Goal: Information Seeking & Learning: Understand process/instructions

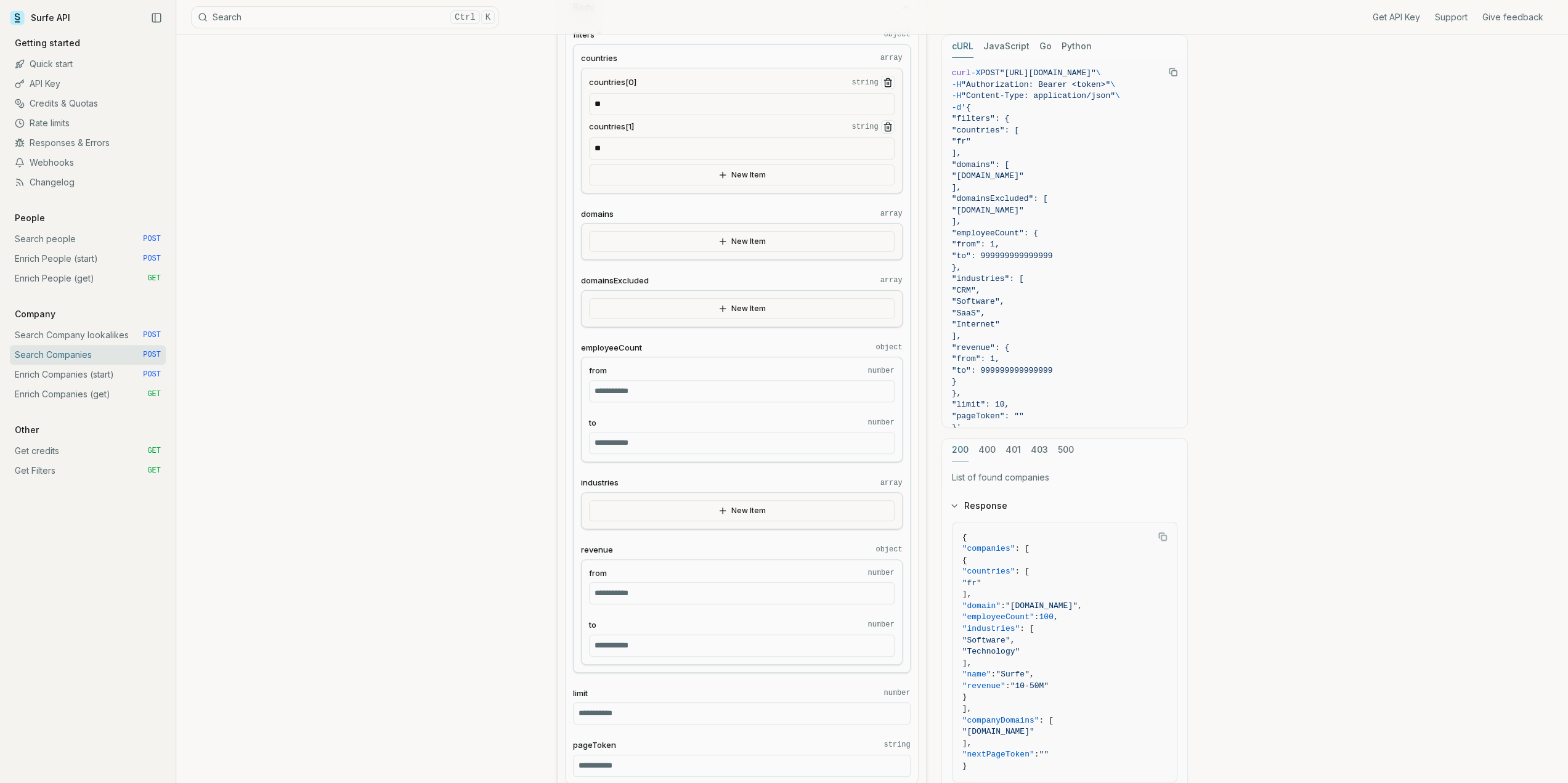
scroll to position [62, 0]
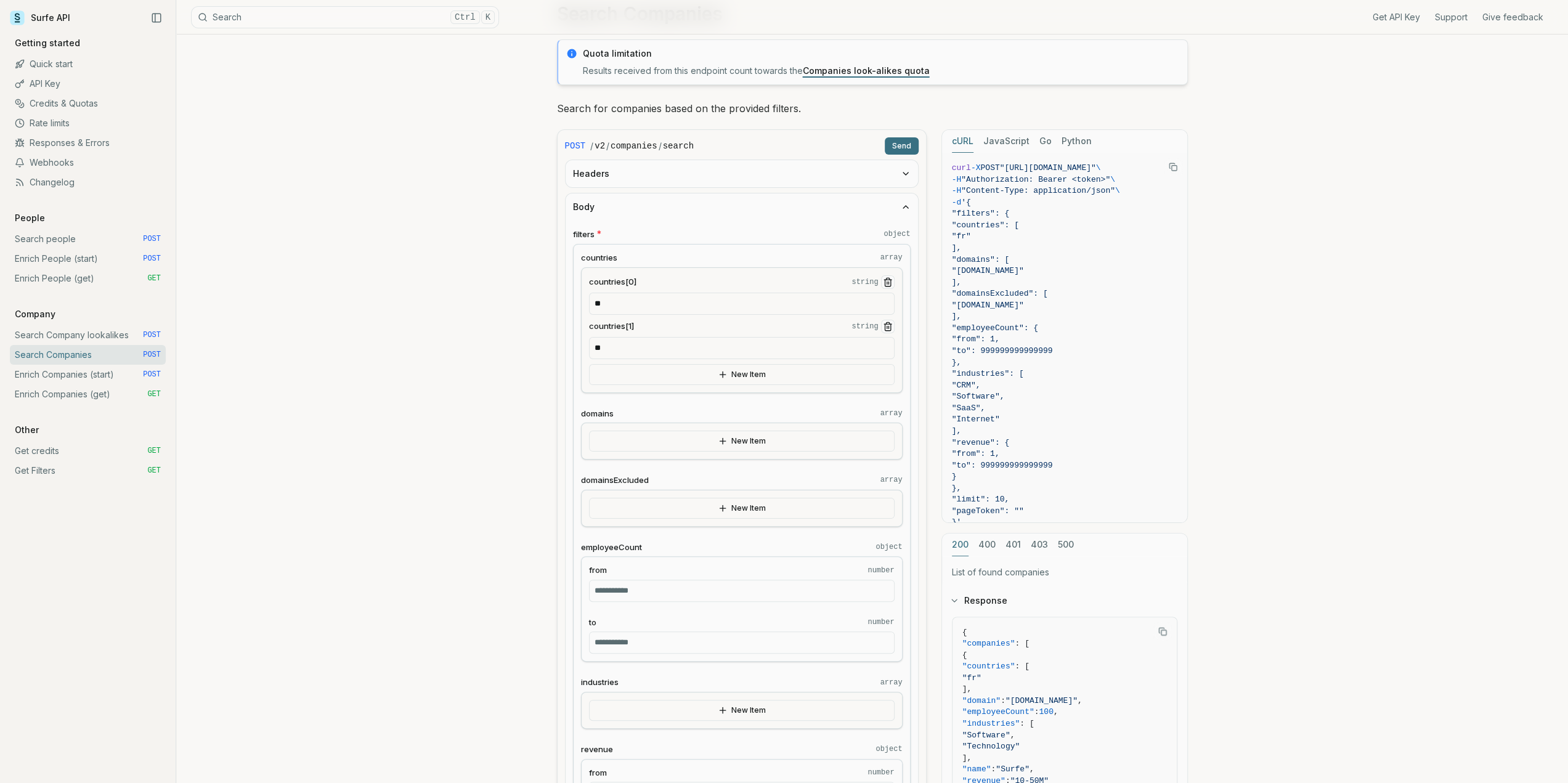
drag, startPoint x: 9, startPoint y: 384, endPoint x: 9, endPoint y: 227, distance: 157.0
click at [85, 336] on link "Search Company lookalikes POST" at bounding box center [87, 335] width 156 height 20
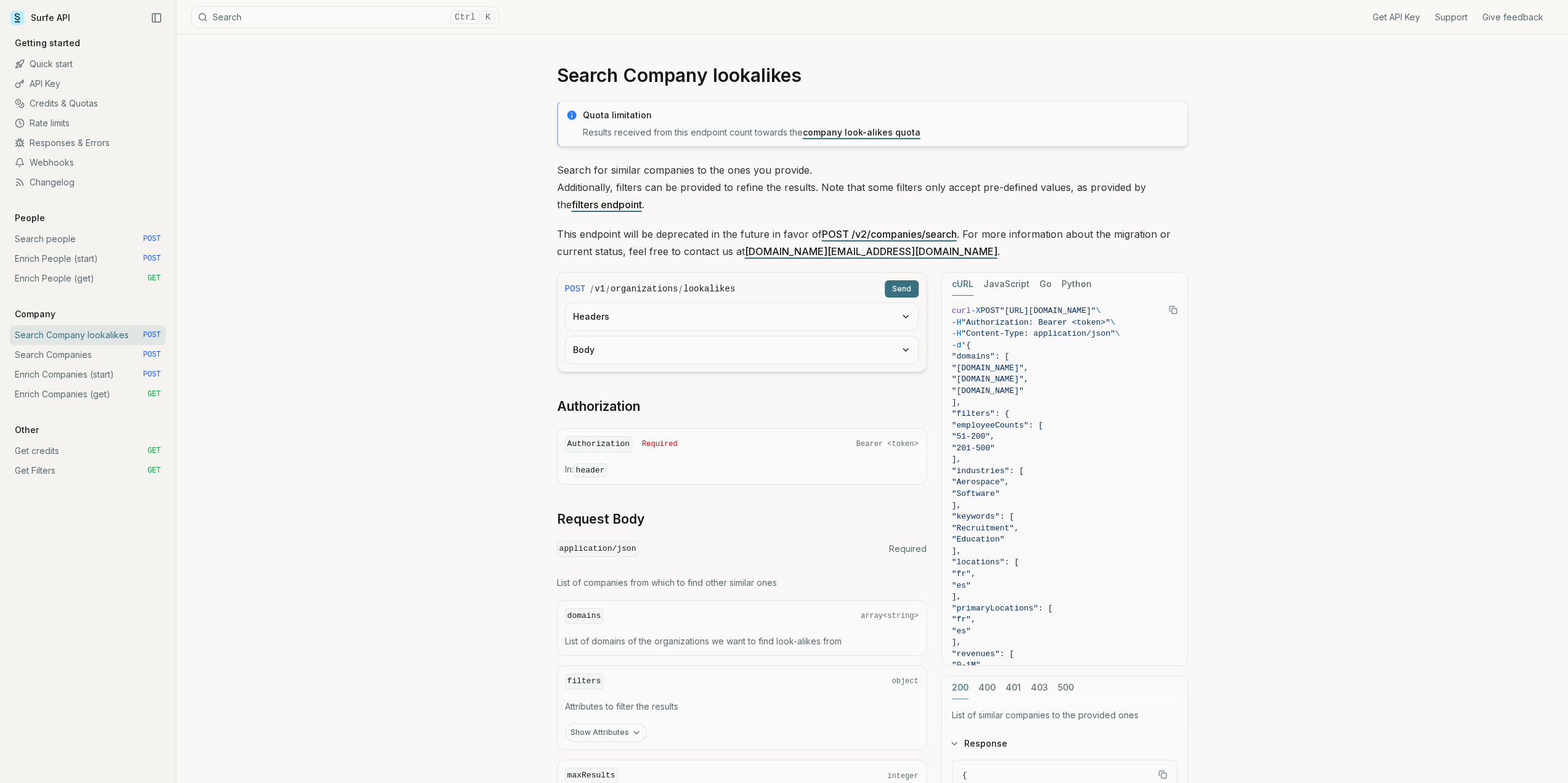
click at [421, 347] on div "Search Company lookalikes Quota limitation Results received from this endpoint …" at bounding box center [872, 652] width 1391 height 1235
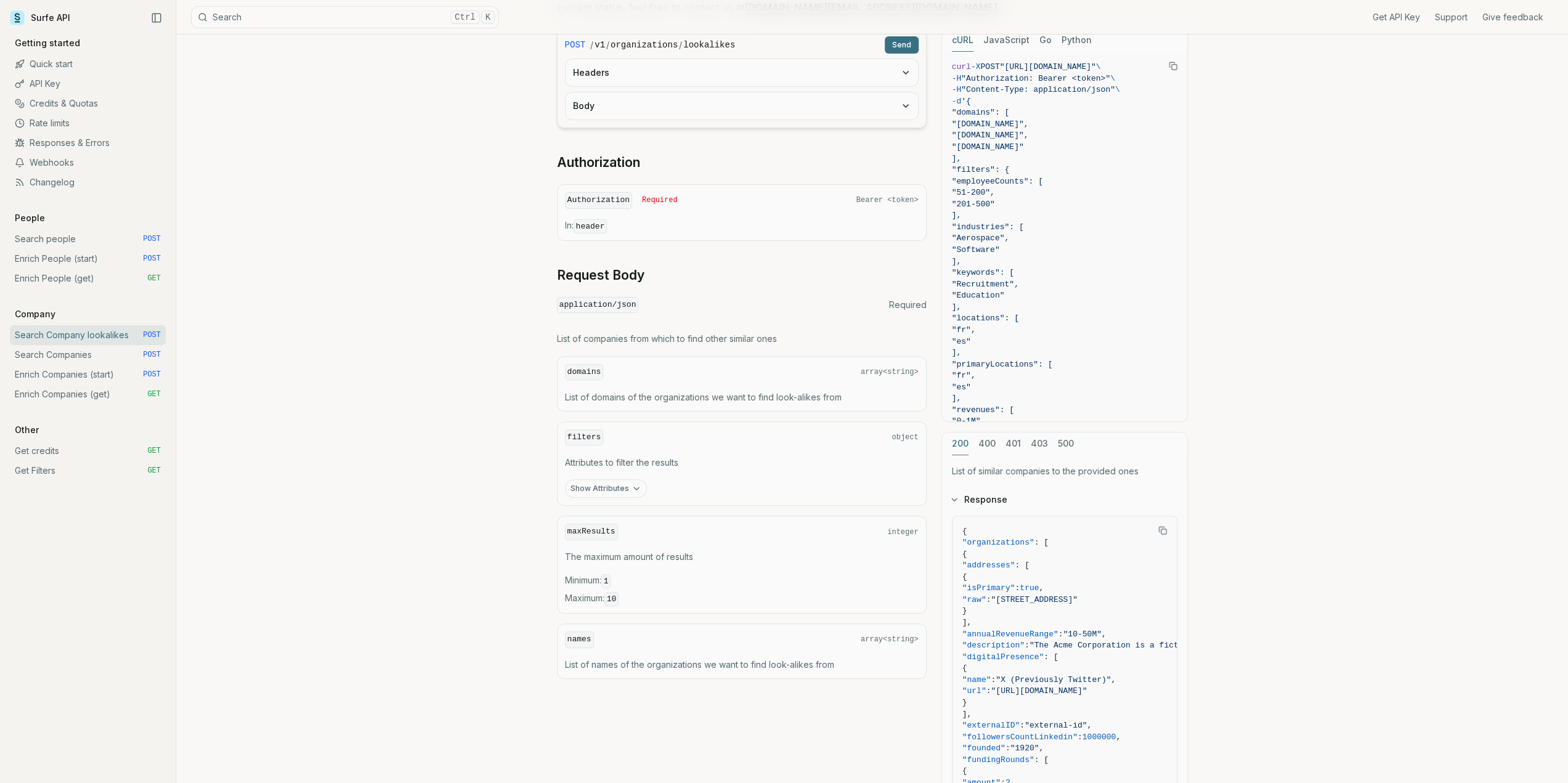
scroll to position [246, 0]
click at [680, 336] on p "List of companies from which to find other similar ones" at bounding box center [741, 336] width 369 height 12
click at [735, 336] on p "List of companies from which to find other similar ones" at bounding box center [741, 336] width 369 height 12
click at [617, 382] on div "domains array<string> List of domains of the organizations we want to find look…" at bounding box center [741, 382] width 369 height 55
click at [778, 342] on div "POST / v1 / organizations / lookalikes Send Headers Body Authorization Authoriz…" at bounding box center [741, 351] width 369 height 651
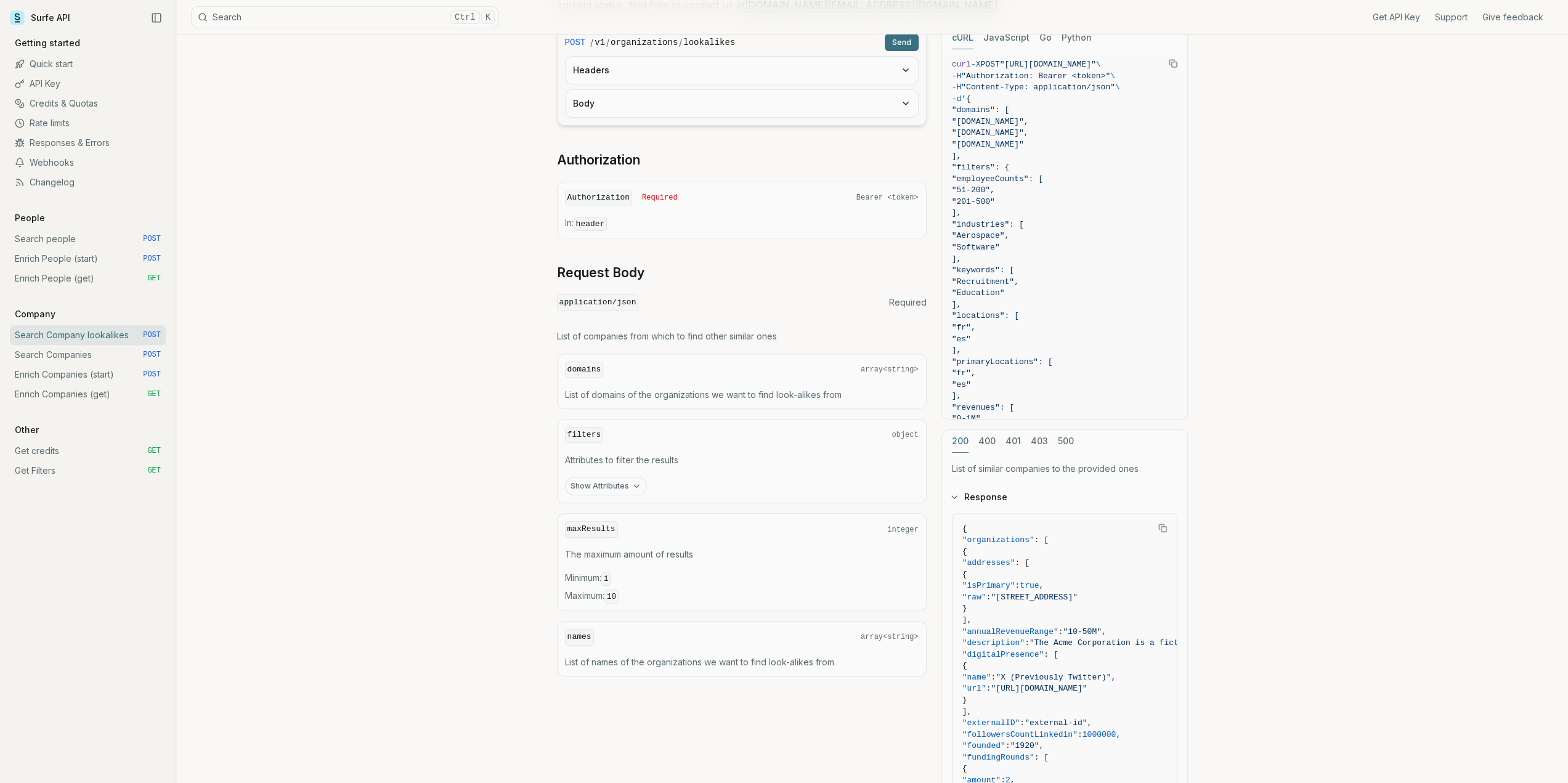
click at [614, 480] on button "Show Attributes" at bounding box center [605, 486] width 82 height 18
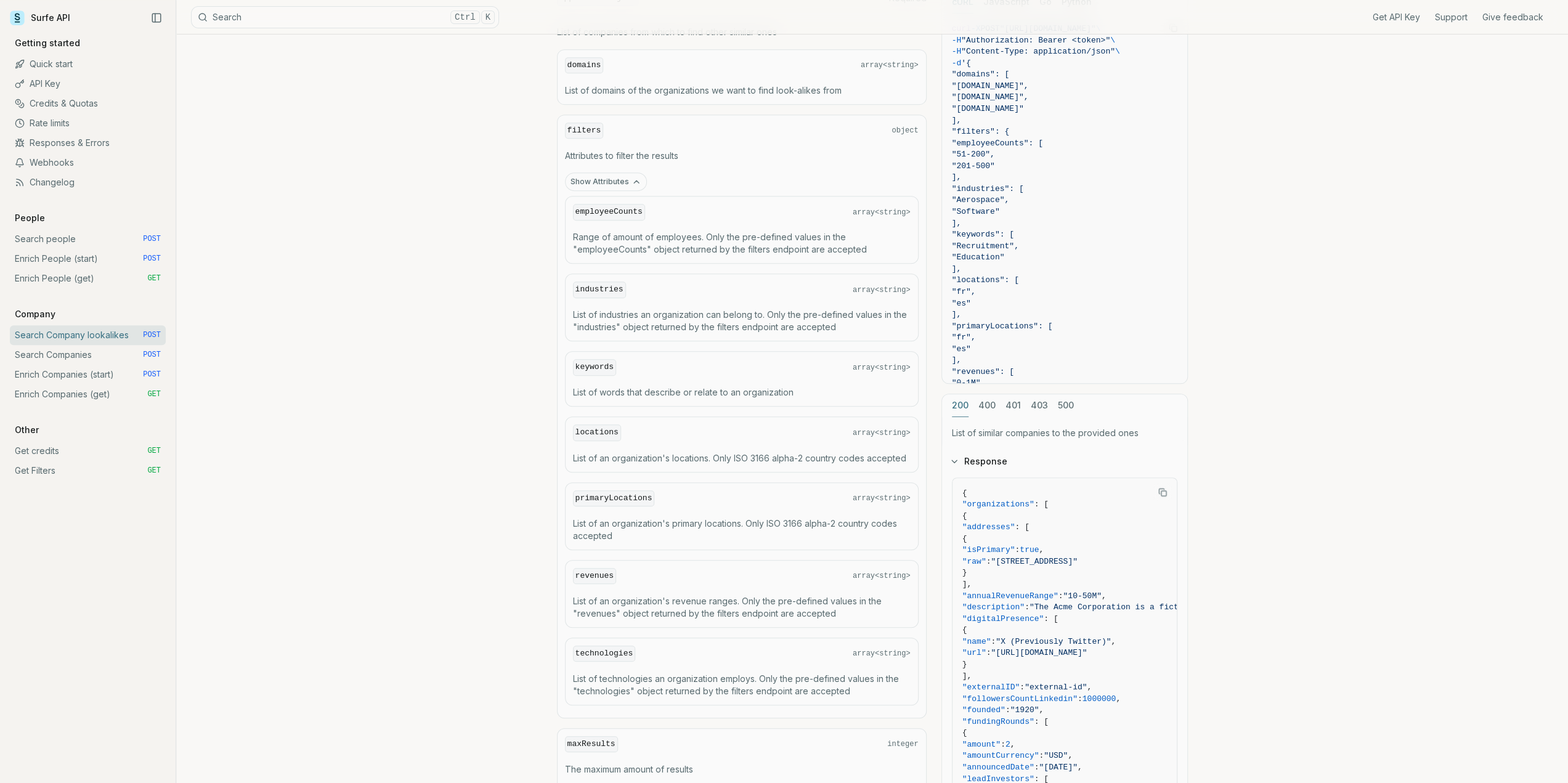
scroll to position [555, 0]
click at [640, 382] on p "List of words that describe or relate to an organization" at bounding box center [741, 388] width 338 height 12
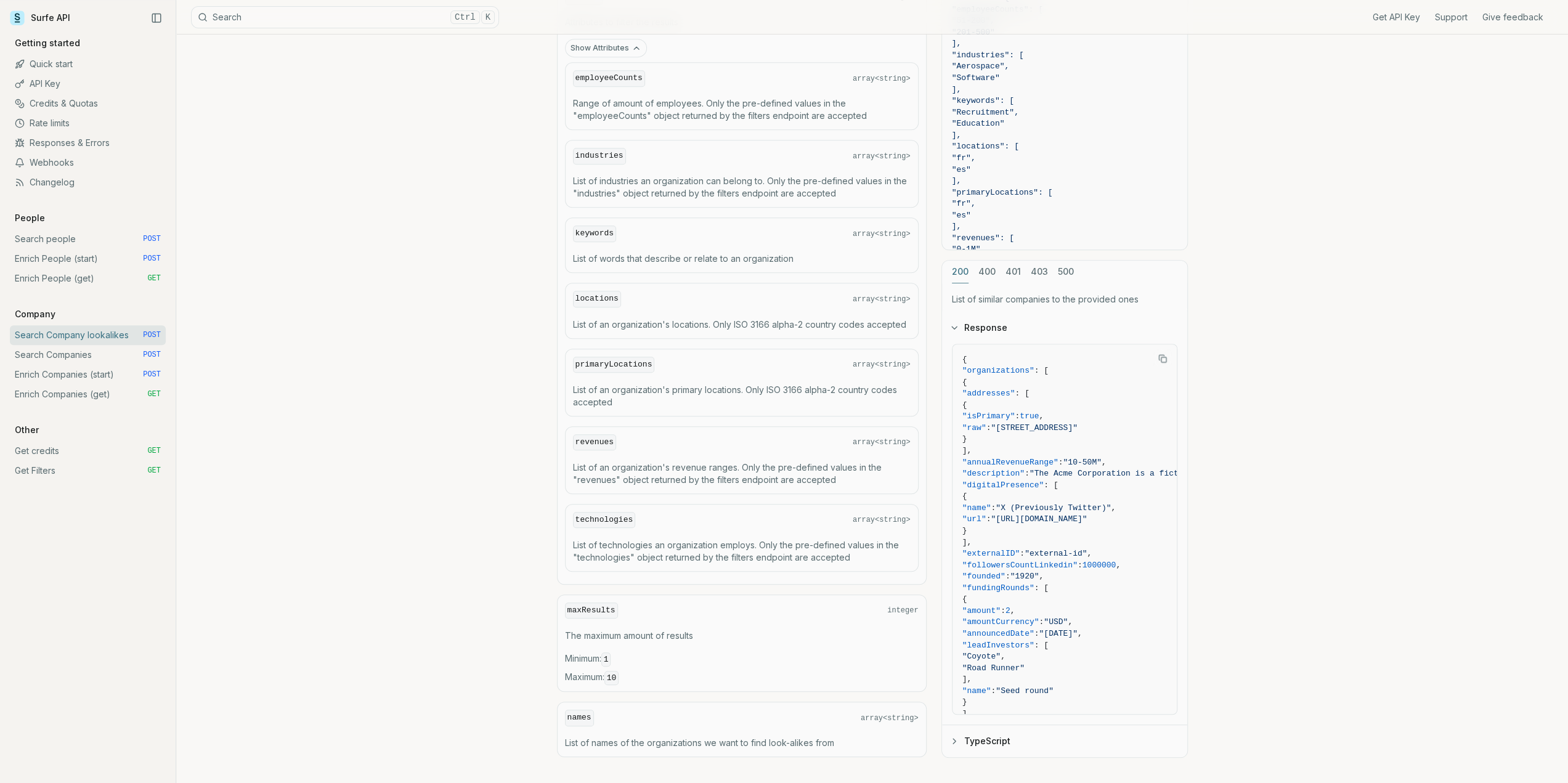
scroll to position [739, 0]
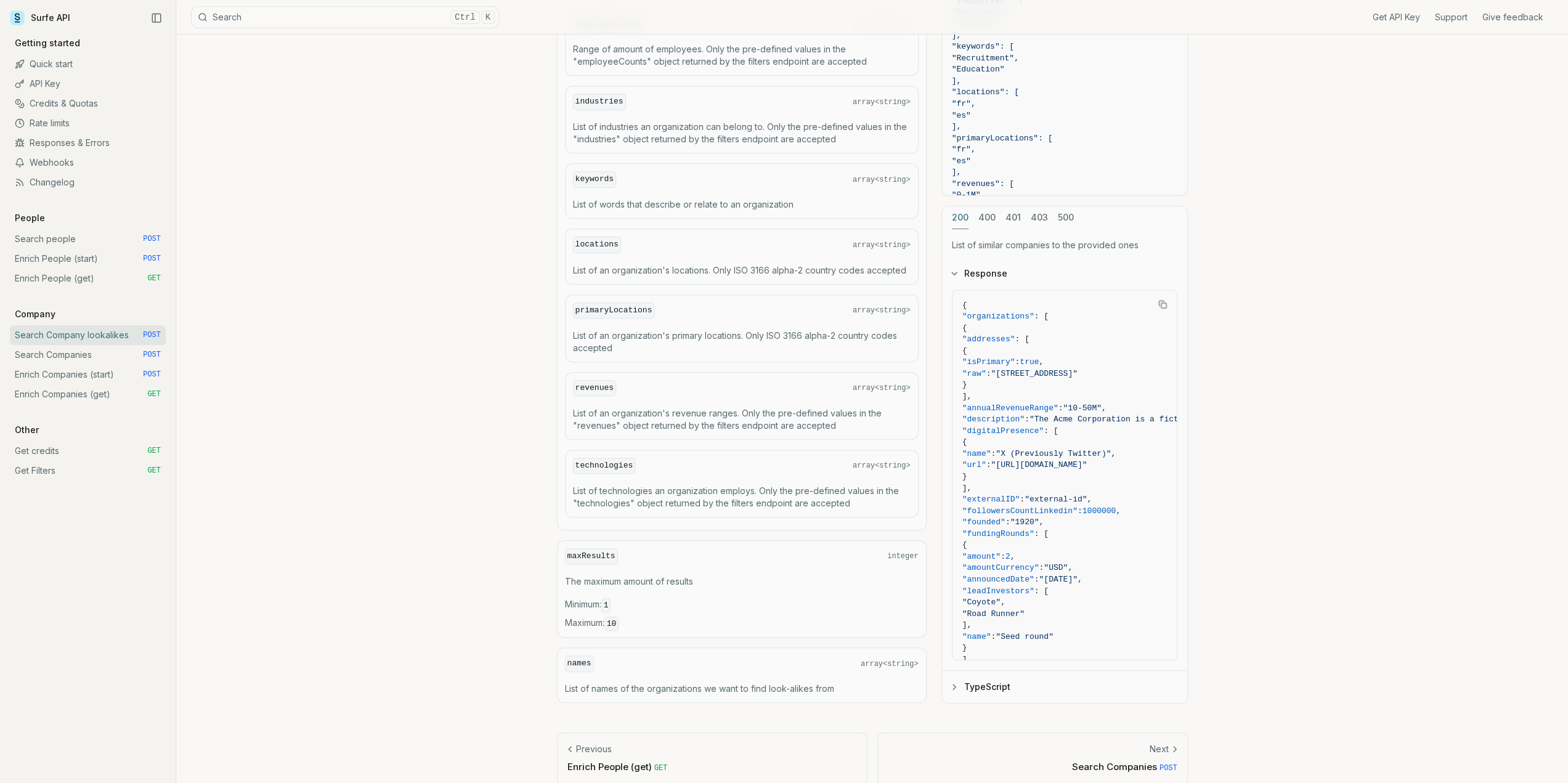
click at [470, 575] on div "Search Company lookalikes Quota limitation Results received from this endpoint …" at bounding box center [872, 47] width 1391 height 1504
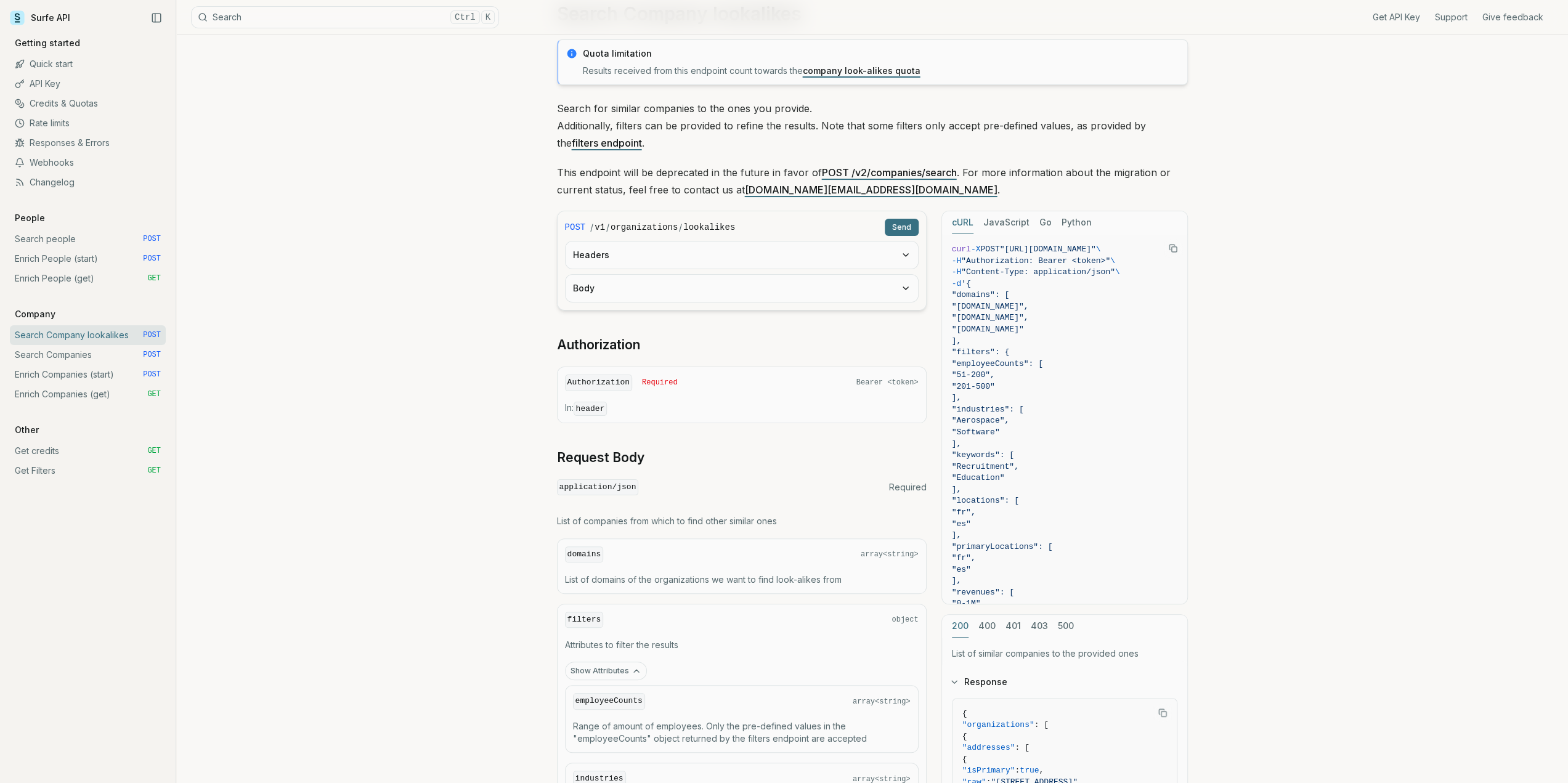
scroll to position [0, 0]
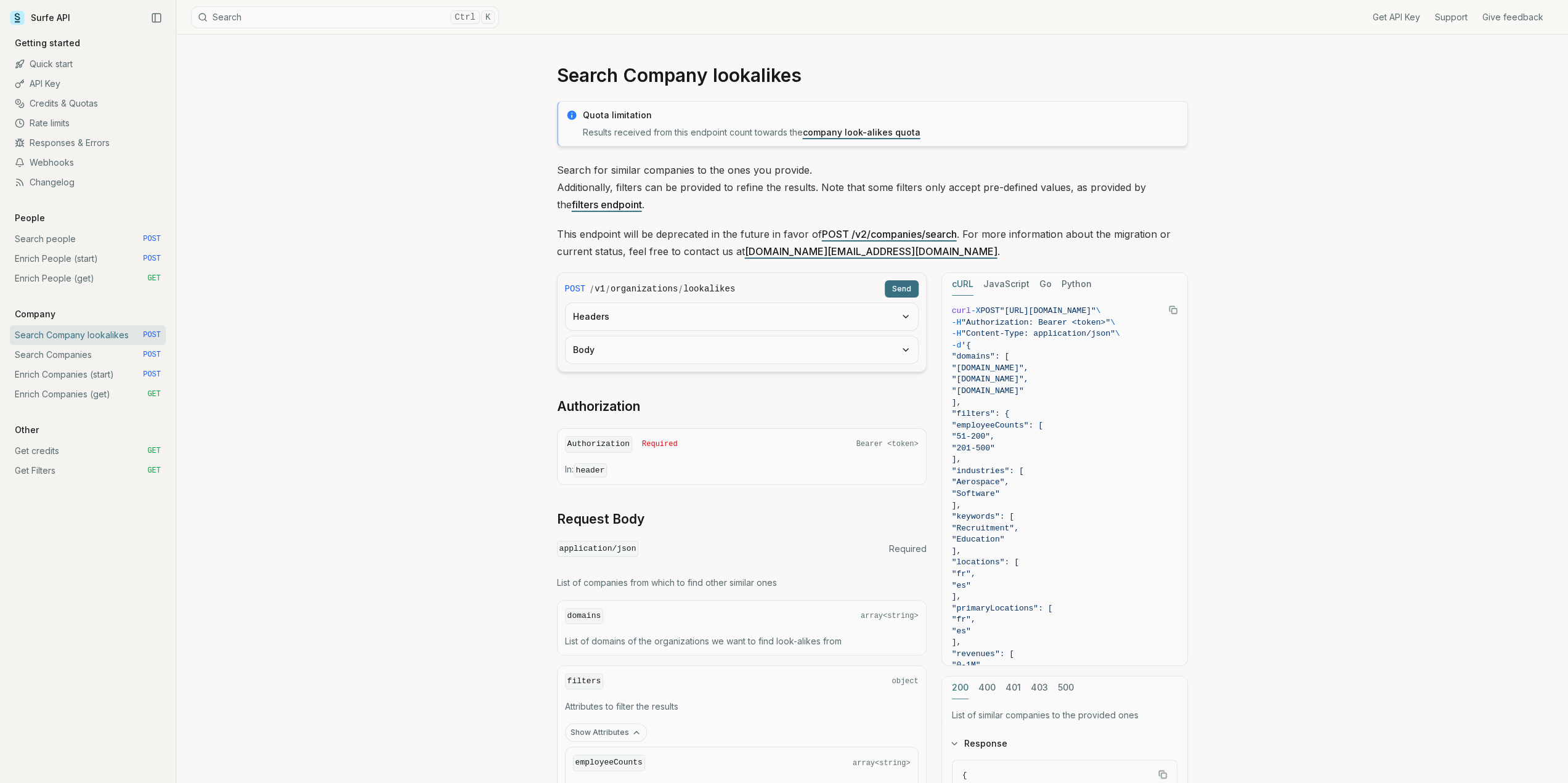
click at [440, 237] on div "Search Company lookalikes Quota limitation Results received from this endpoint …" at bounding box center [872, 786] width 1391 height 1504
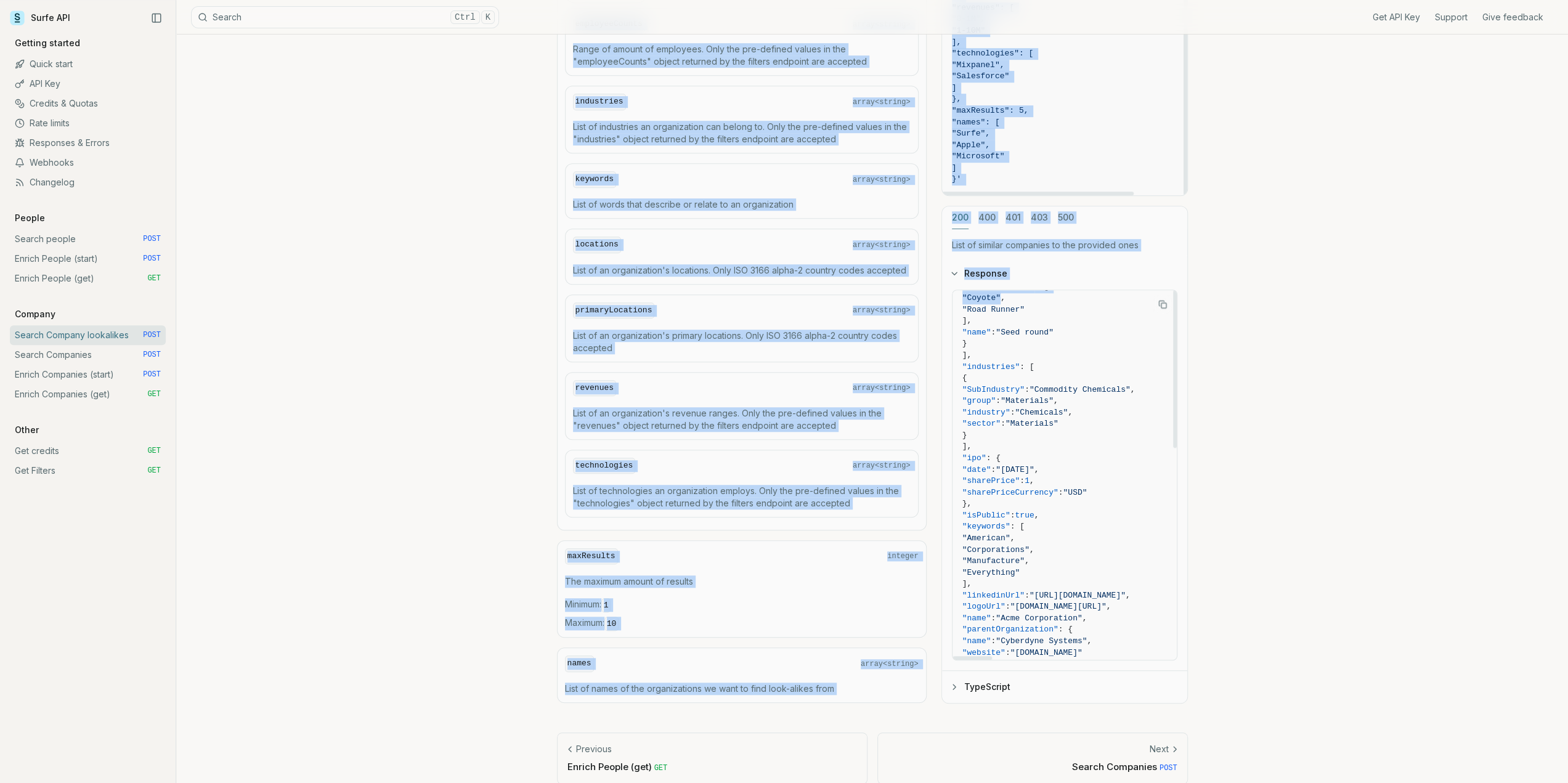
scroll to position [496, 0]
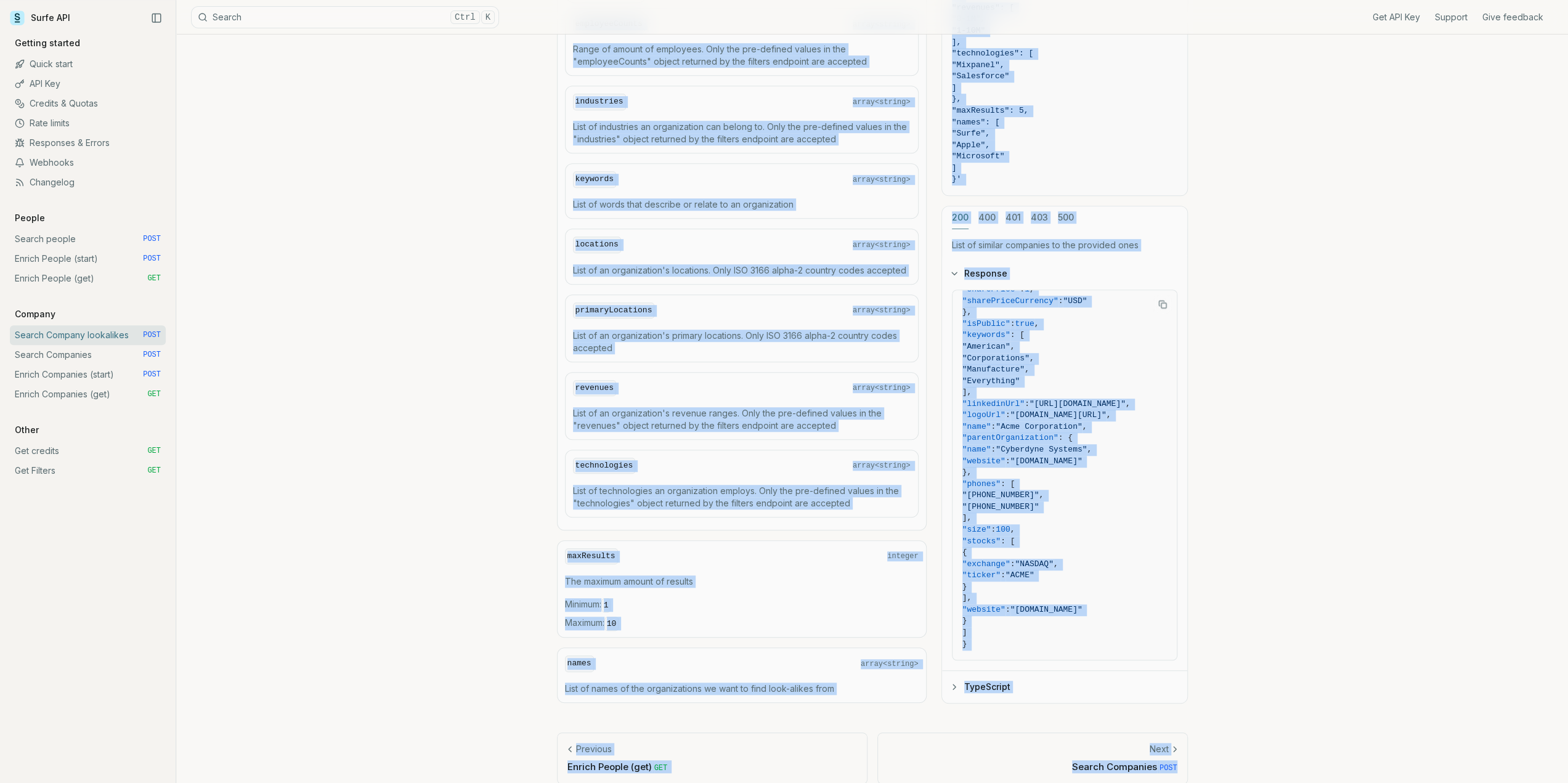
drag, startPoint x: 487, startPoint y: 83, endPoint x: 1315, endPoint y: 755, distance: 1066.4
click at [1315, 755] on div "Search Company lookalikes Quota limitation Results received from this endpoint …" at bounding box center [872, 47] width 1391 height 1504
copy article "Search Company lookalikes Quota limitation Results received from this endpoint …"
click at [388, 344] on div "Search Company lookalikes Quota limitation Results received from this endpoint …" at bounding box center [872, 47] width 1391 height 1504
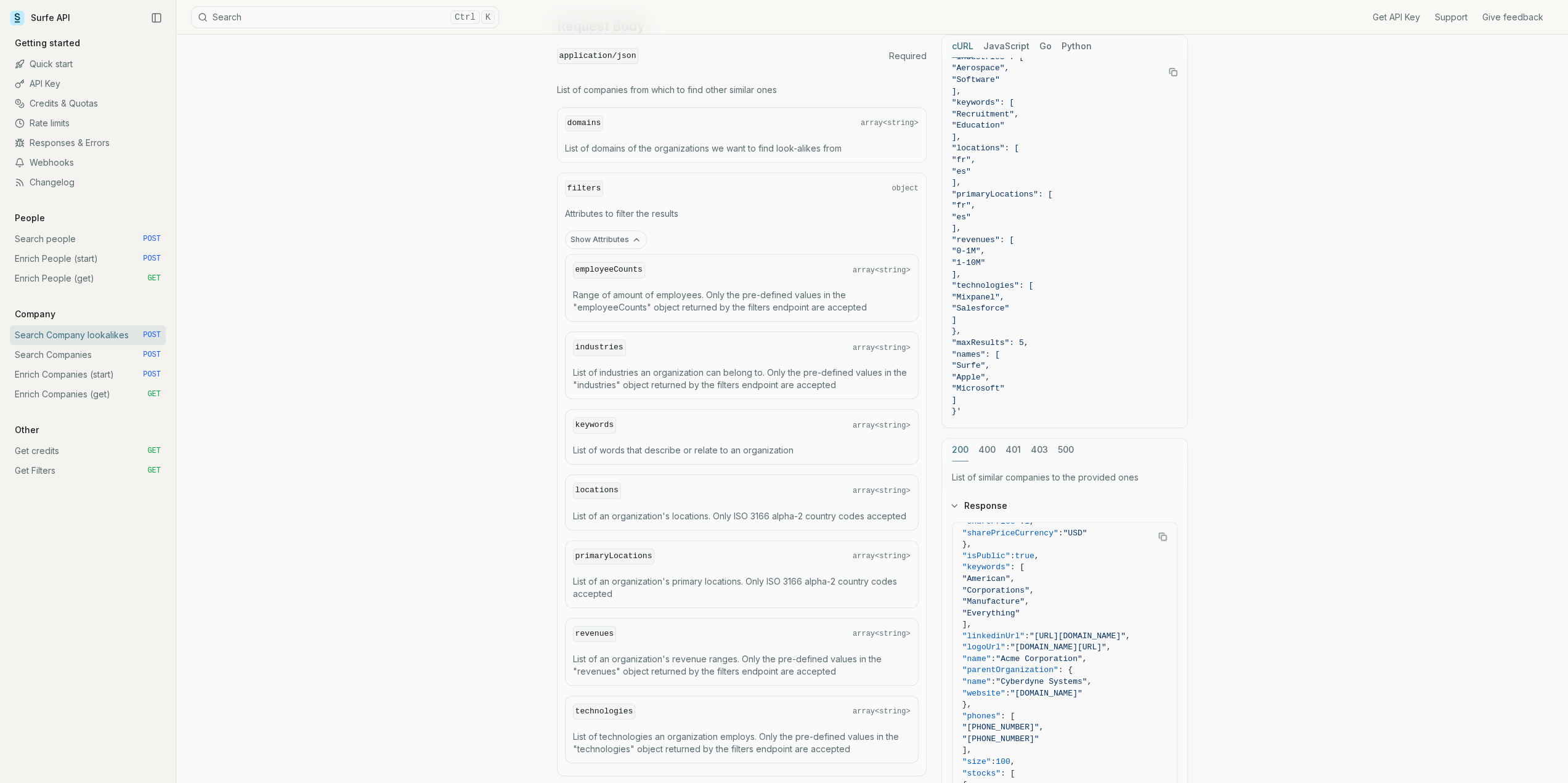
scroll to position [493, 0]
click at [896, 418] on div "keywords array<string>" at bounding box center [741, 426] width 338 height 16
click at [738, 445] on p "List of words that describe or relate to an organization" at bounding box center [741, 451] width 338 height 12
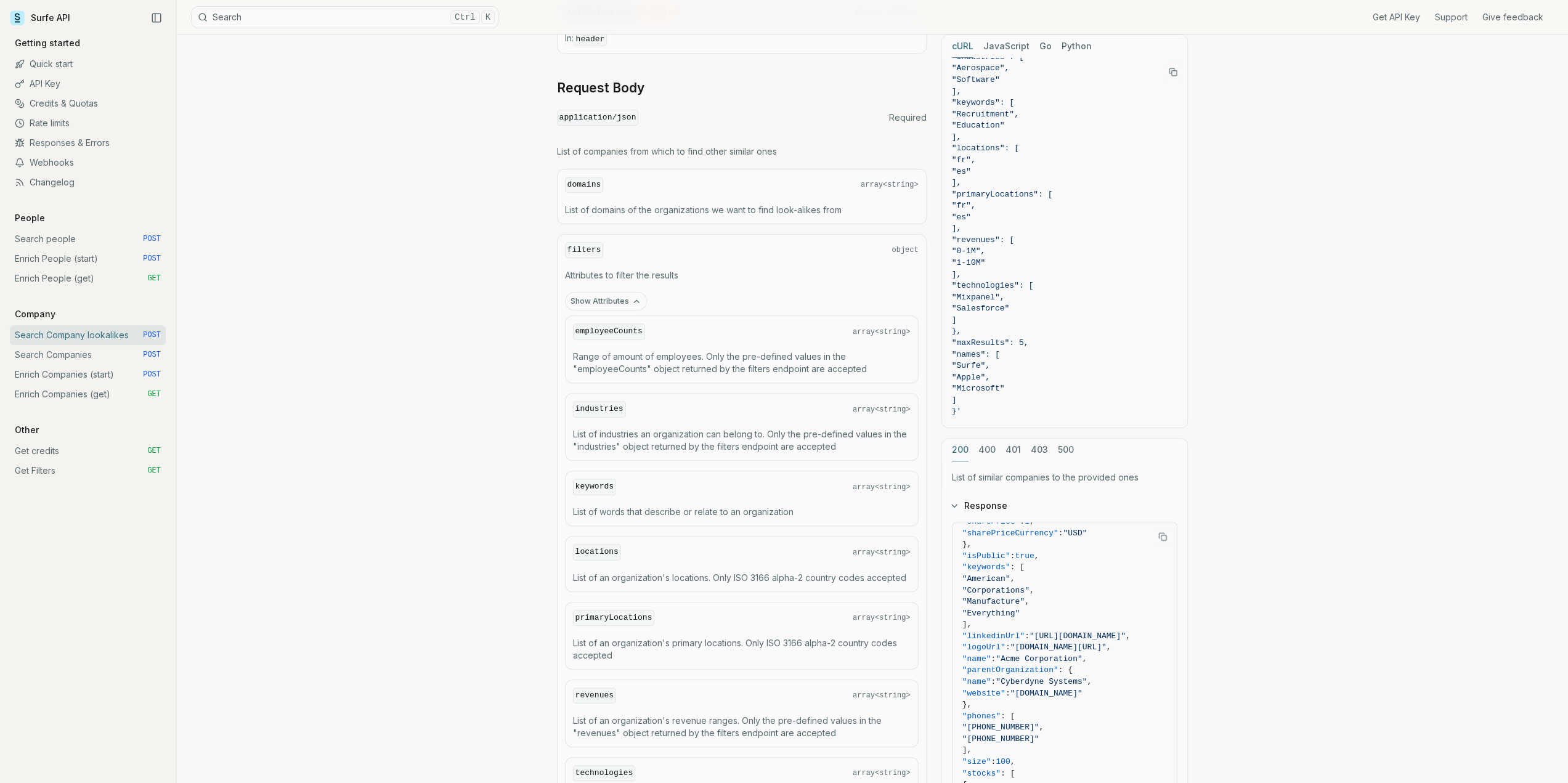
scroll to position [431, 0]
drag, startPoint x: 597, startPoint y: 407, endPoint x: 814, endPoint y: 448, distance: 220.8
click at [814, 448] on div "industries array<string> List of industries an organization can belong to. Only…" at bounding box center [741, 427] width 354 height 68
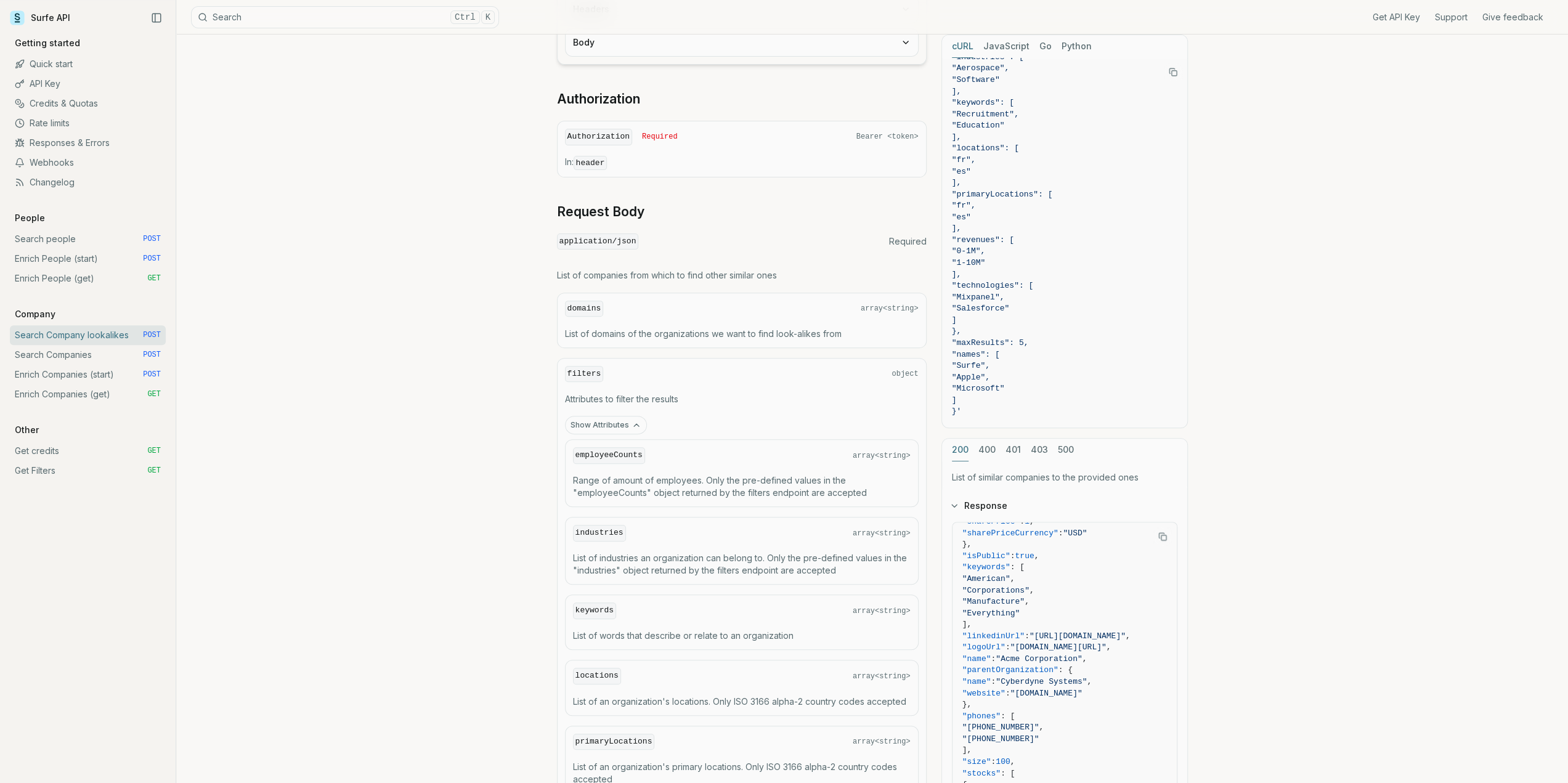
click at [647, 467] on div "employeeCounts array<string> Range of amount of employees. Only the pre-defined…" at bounding box center [741, 473] width 354 height 68
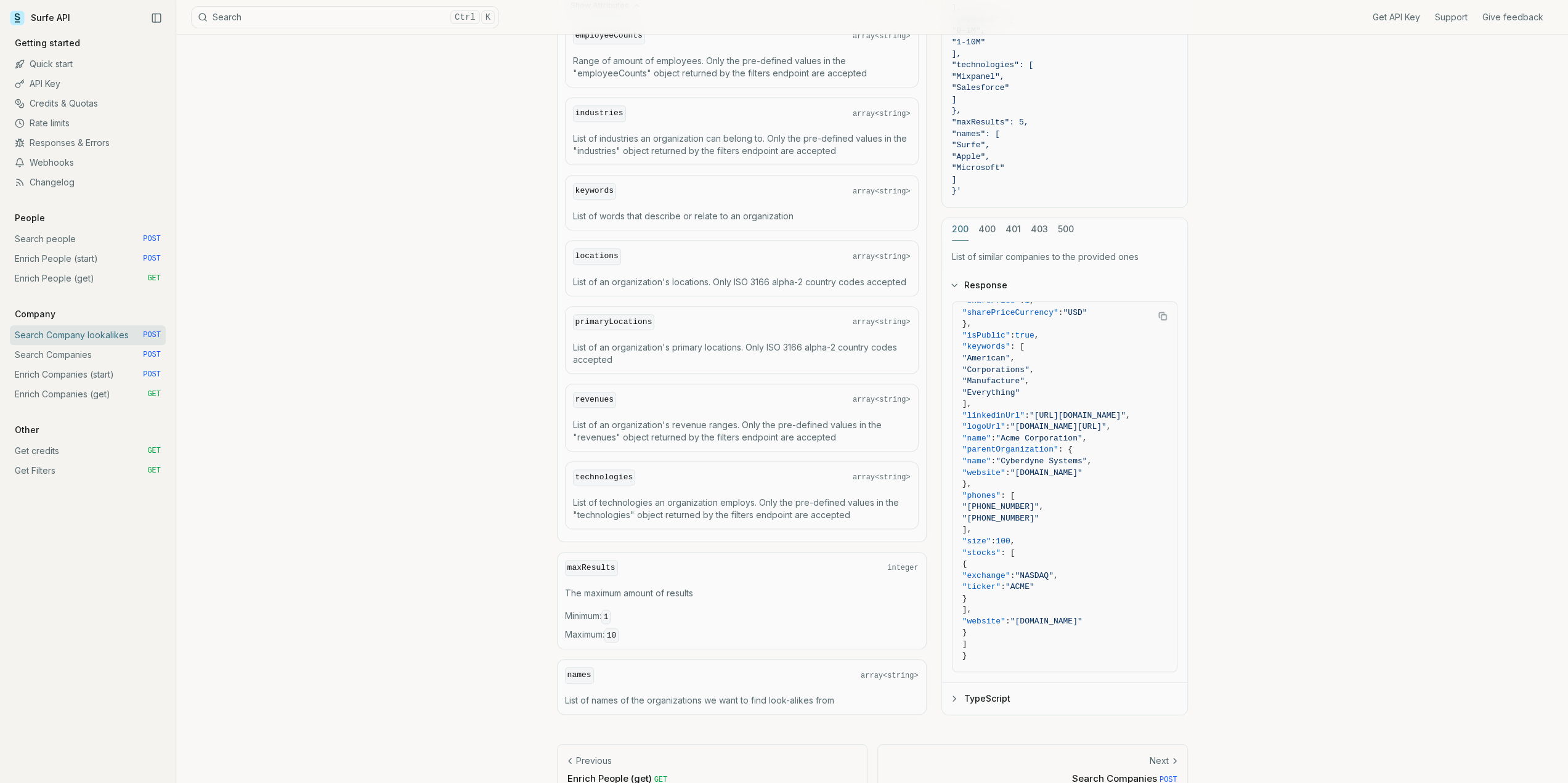
scroll to position [739, 0]
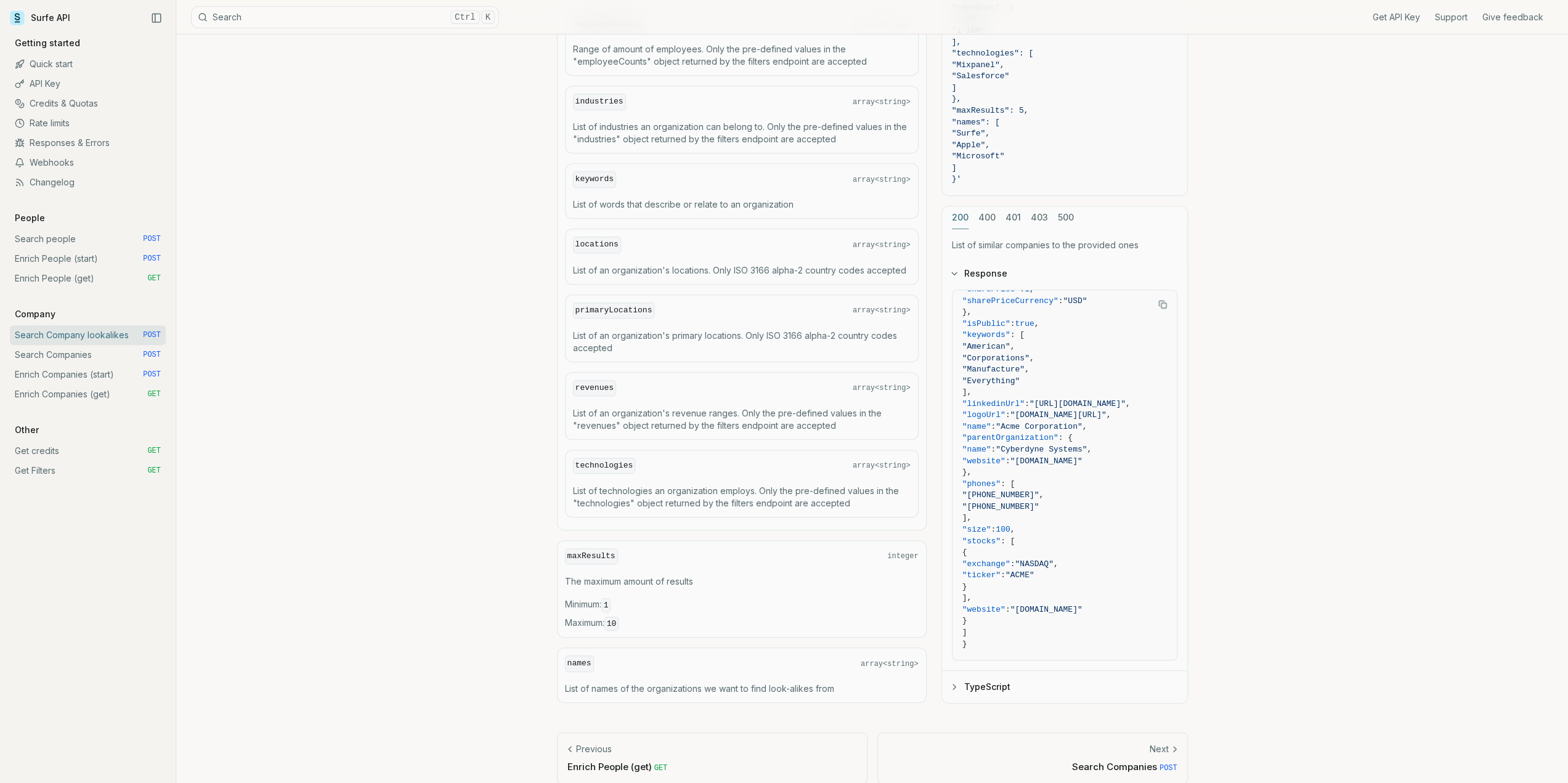
click at [618, 485] on p "List of technologies an organization employs. Only the pre-defined values in th…" at bounding box center [741, 497] width 338 height 25
click at [808, 683] on p "List of names of the organizations we want to find look-alikes from" at bounding box center [741, 689] width 354 height 12
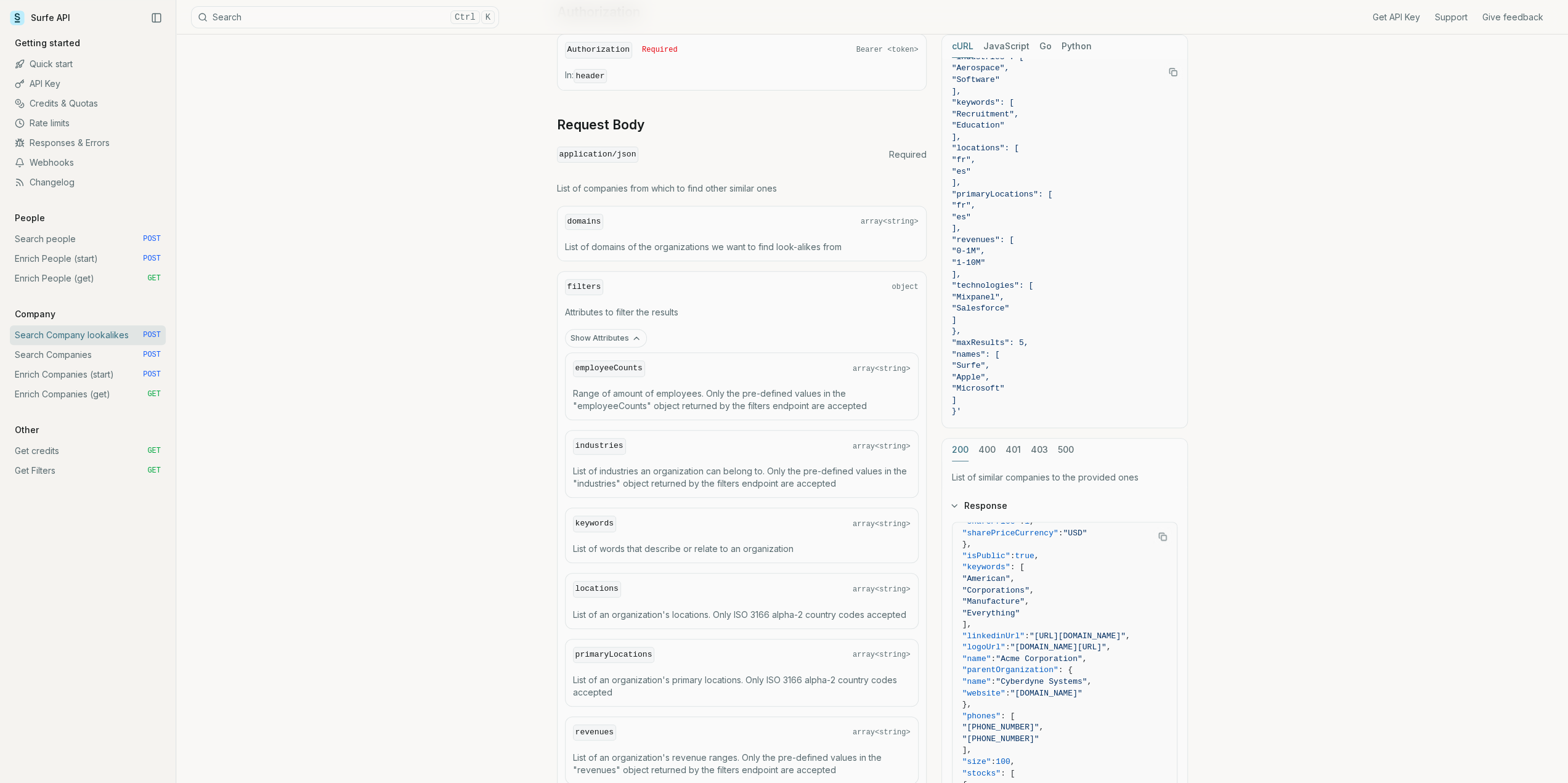
scroll to position [0, 0]
